Goal: Task Accomplishment & Management: Manage account settings

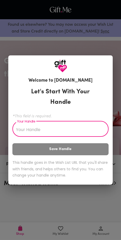
click at [70, 126] on input "Your Handle" at bounding box center [57, 129] width 91 height 15
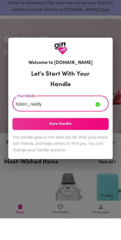
type input "itslori_really"
click at [84, 147] on button "Save Handle" at bounding box center [60, 146] width 97 height 12
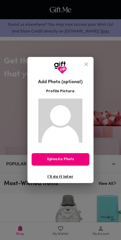
click at [66, 162] on span "Upload a Photo" at bounding box center [61, 160] width 58 height 6
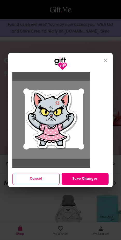
click at [87, 182] on span "Save Changes" at bounding box center [85, 179] width 47 height 6
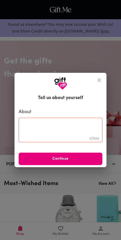
click at [68, 137] on textarea at bounding box center [60, 130] width 77 height 15
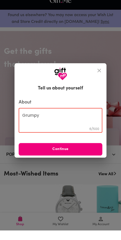
type textarea "Grumpy"
click at [82, 162] on span "Continue" at bounding box center [61, 159] width 84 height 6
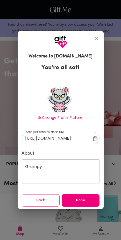
click at [79, 207] on button "Done" at bounding box center [81, 200] width 38 height 12
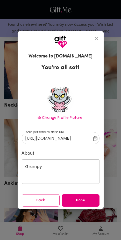
scroll to position [4, 0]
